Goal: Obtain resource: Download file/media

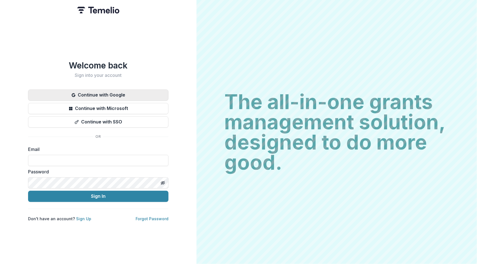
click at [125, 92] on button "Continue with Google" at bounding box center [98, 95] width 140 height 11
click at [133, 92] on button "Continue with Google" at bounding box center [98, 95] width 140 height 11
click at [99, 158] on input at bounding box center [98, 160] width 140 height 11
type input "**********"
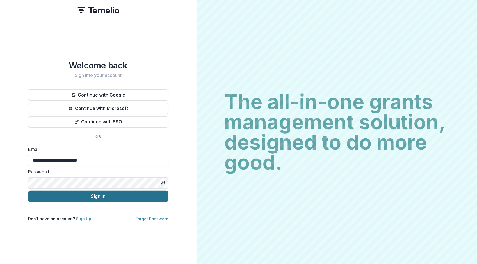
click at [84, 195] on button "Sign In" at bounding box center [98, 196] width 140 height 11
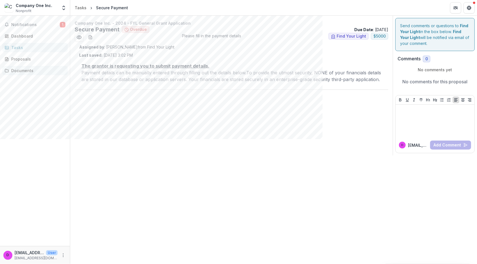
click at [27, 72] on div "Documents" at bounding box center [37, 71] width 52 height 6
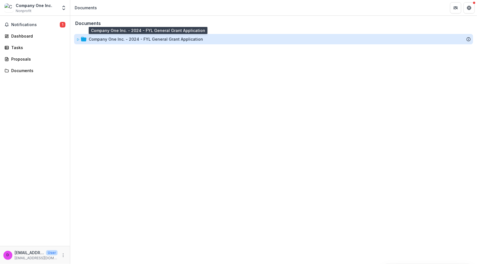
click at [117, 39] on div "Company One Inc. - 2024 - FYL General Grant Application" at bounding box center [146, 39] width 114 height 6
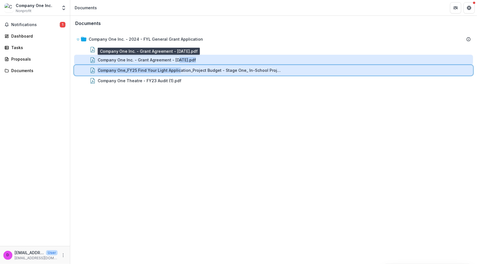
drag, startPoint x: 177, startPoint y: 66, endPoint x: 177, endPoint y: 58, distance: 7.3
click at [177, 58] on div "Company One Inc. - 2024 - FYL General Grant Application Payment Details - [DATE…" at bounding box center [273, 60] width 399 height 52
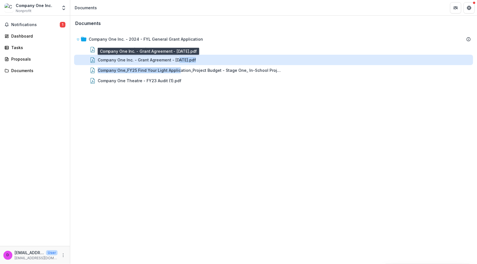
click at [177, 58] on div "Company One Inc. - Grant Agreement - [DATE].pdf" at bounding box center [147, 60] width 98 height 6
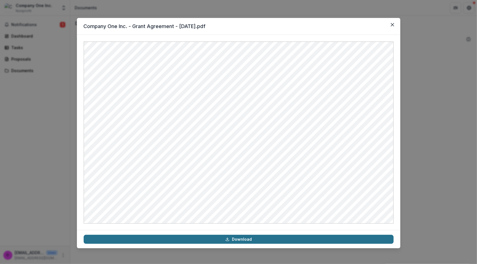
click at [225, 238] on link "Download" at bounding box center [239, 239] width 310 height 9
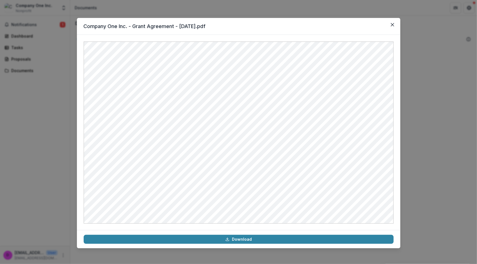
click at [49, 115] on div "Company One Inc. - Grant Agreement - [DATE].pdf Download" at bounding box center [238, 132] width 477 height 264
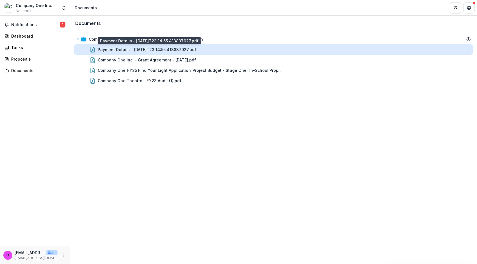
click at [124, 48] on div "Payment Details - [DATE]T23:14:55.413837027.pdf" at bounding box center [147, 50] width 99 height 6
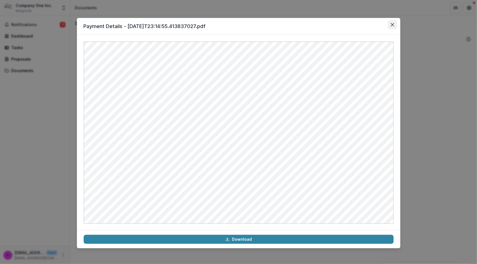
click at [391, 26] on icon "Close" at bounding box center [392, 24] width 3 height 3
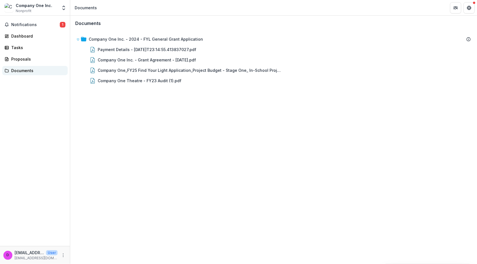
click at [15, 71] on div "Documents" at bounding box center [37, 71] width 52 height 6
click at [38, 24] on span "Notifications" at bounding box center [35, 24] width 49 height 5
click at [41, 37] on div "Dashboard" at bounding box center [37, 36] width 52 height 6
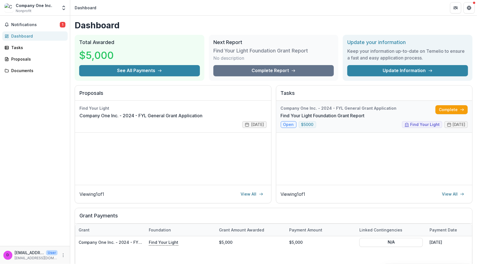
click at [339, 113] on link "Find Your Light Foundation Grant Report" at bounding box center [323, 115] width 84 height 7
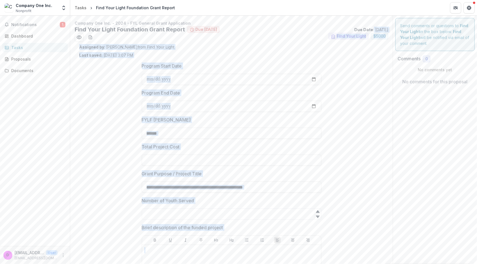
drag, startPoint x: 364, startPoint y: 30, endPoint x: 393, endPoint y: 27, distance: 28.5
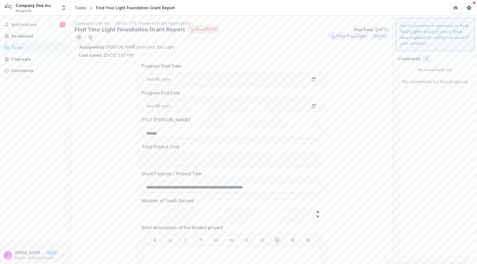
drag, startPoint x: 389, startPoint y: 28, endPoint x: 359, endPoint y: 29, distance: 29.8
click at [89, 37] on icon "download-word-button" at bounding box center [90, 37] width 4 height 4
